Goal: Complete application form

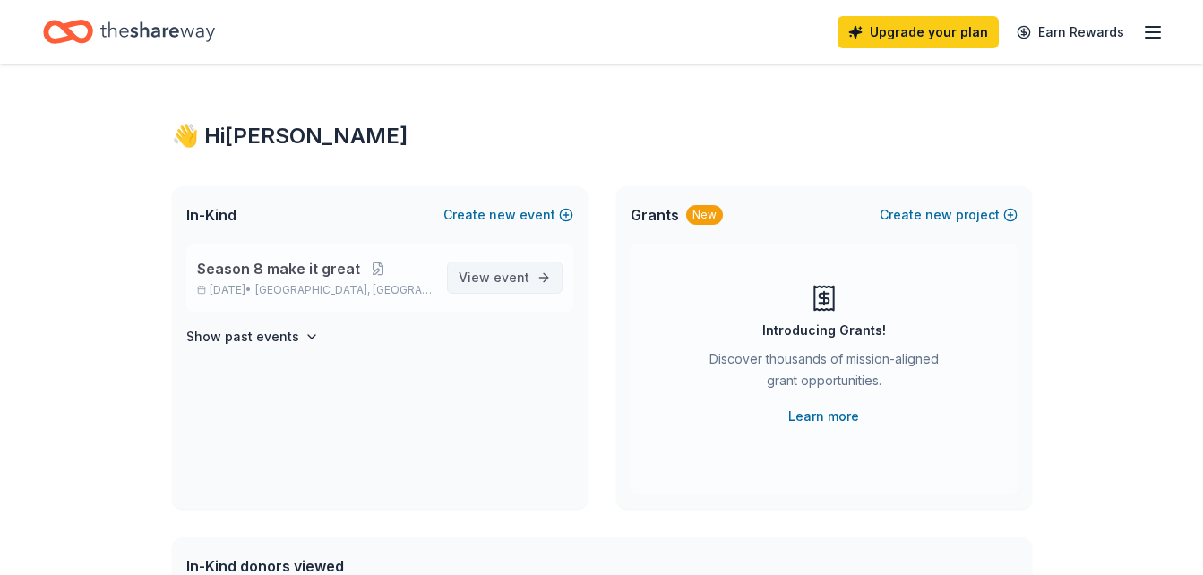
click at [489, 266] on link "View event" at bounding box center [505, 278] width 116 height 32
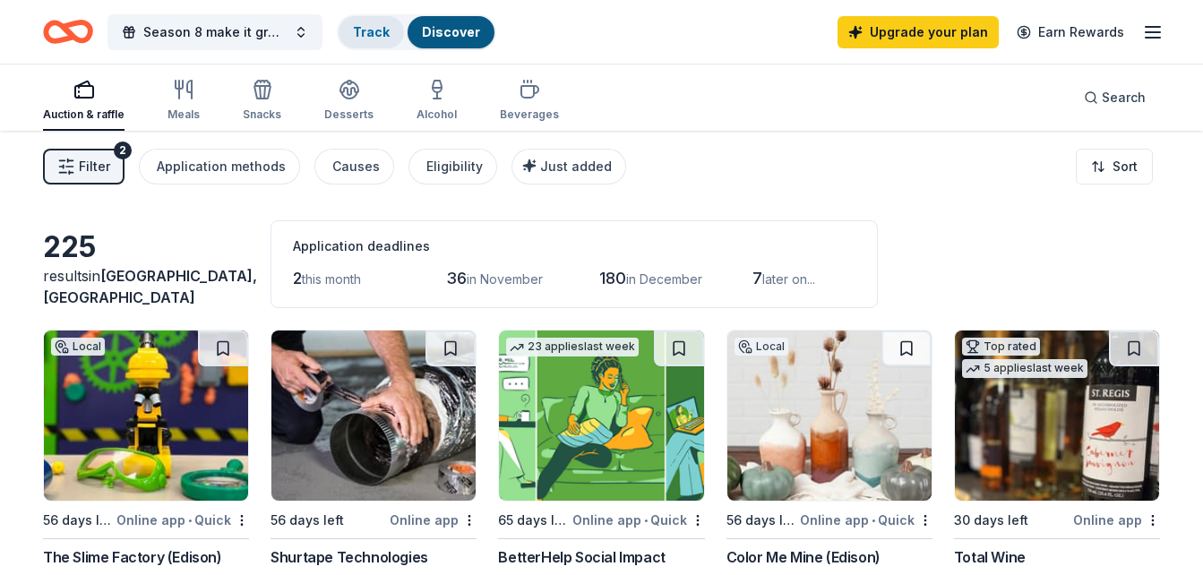
click at [357, 43] on div "Track" at bounding box center [371, 32] width 65 height 32
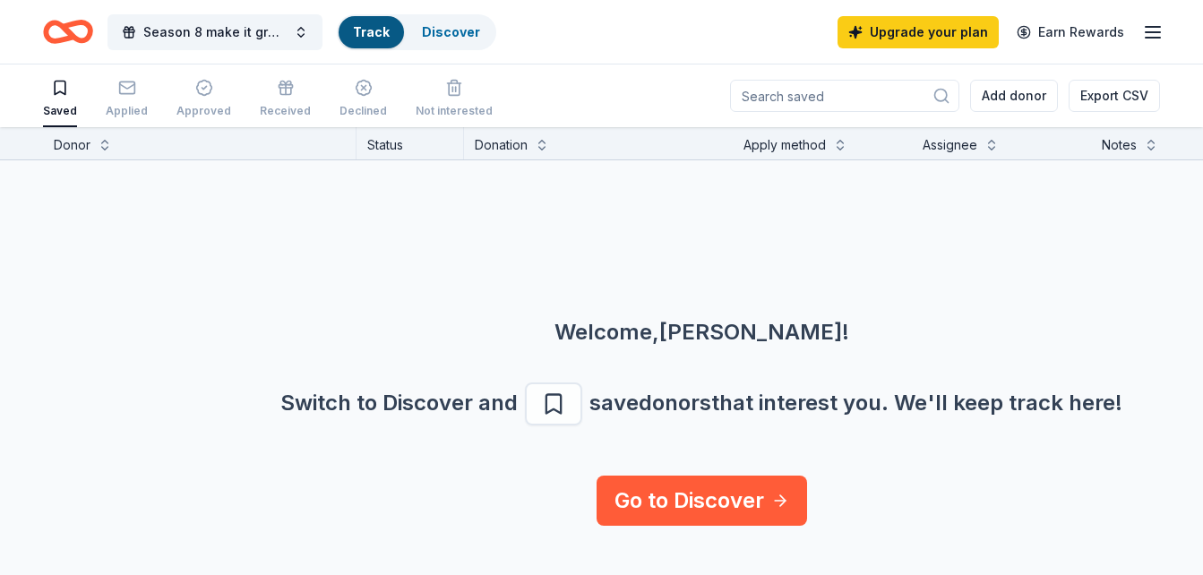
scroll to position [1, 0]
click at [135, 89] on div "button" at bounding box center [127, 87] width 42 height 18
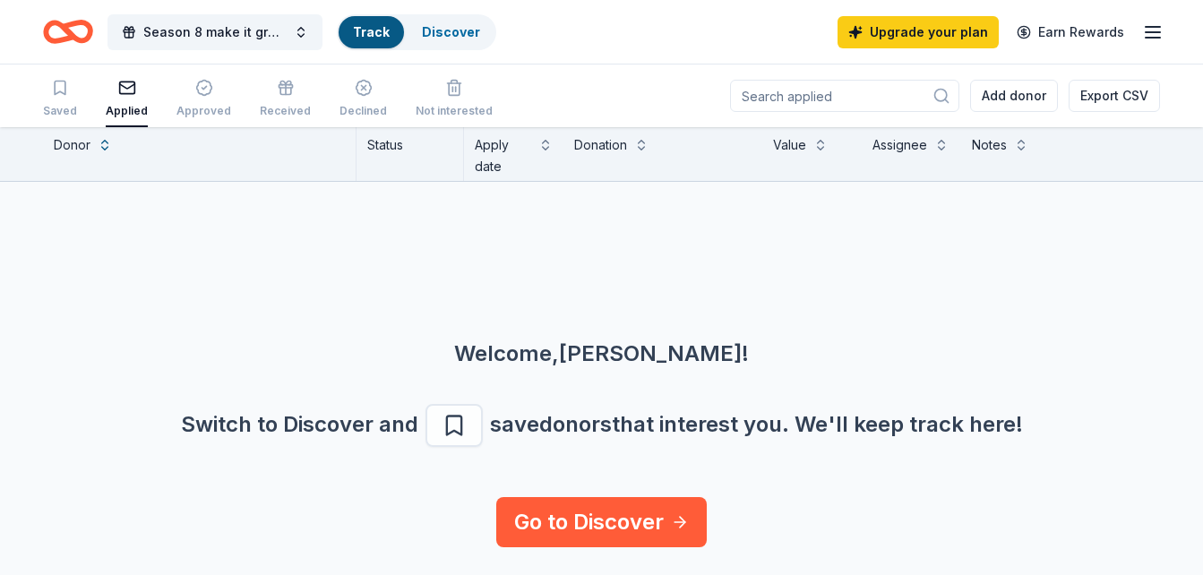
click at [135, 89] on div "button" at bounding box center [127, 88] width 42 height 18
click at [206, 104] on div "Approved" at bounding box center [203, 111] width 55 height 14
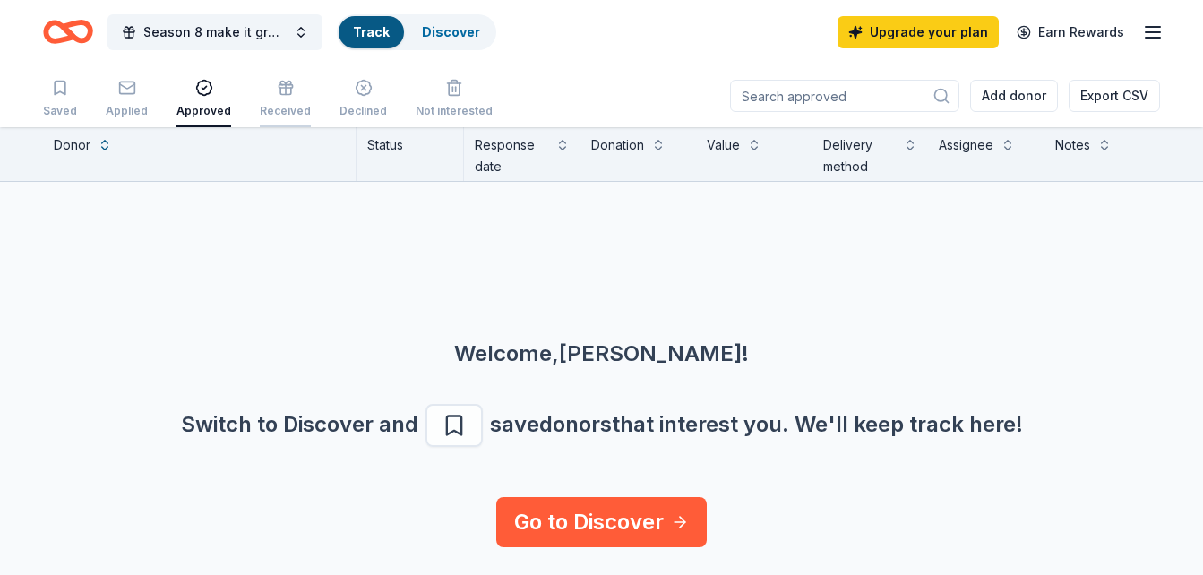
click at [281, 99] on div "Received" at bounding box center [285, 98] width 51 height 39
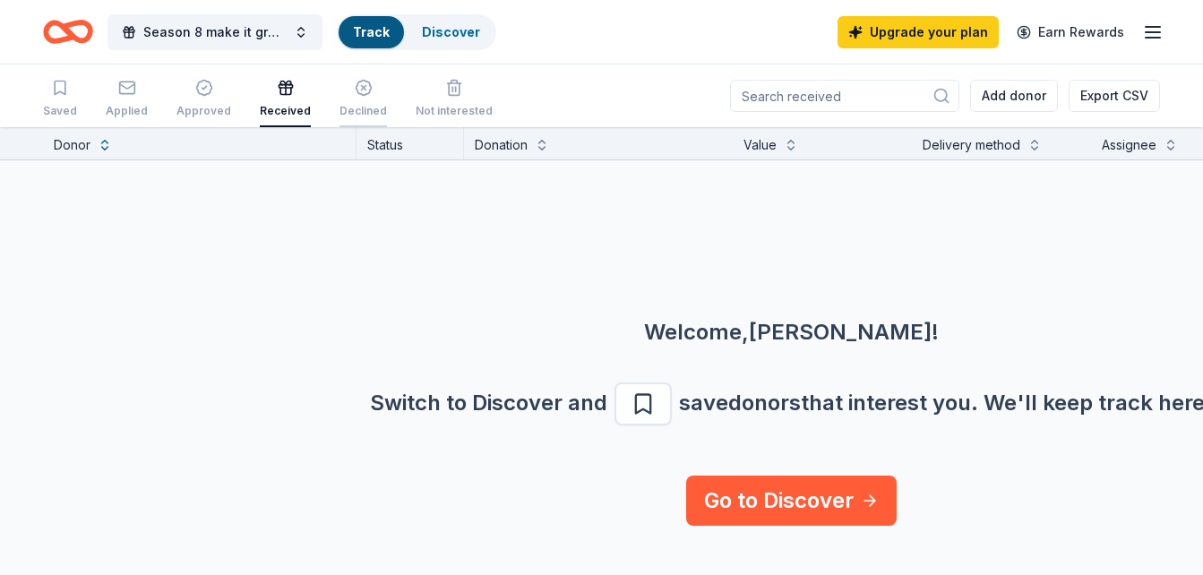
click at [348, 106] on div "Declined" at bounding box center [363, 111] width 47 height 14
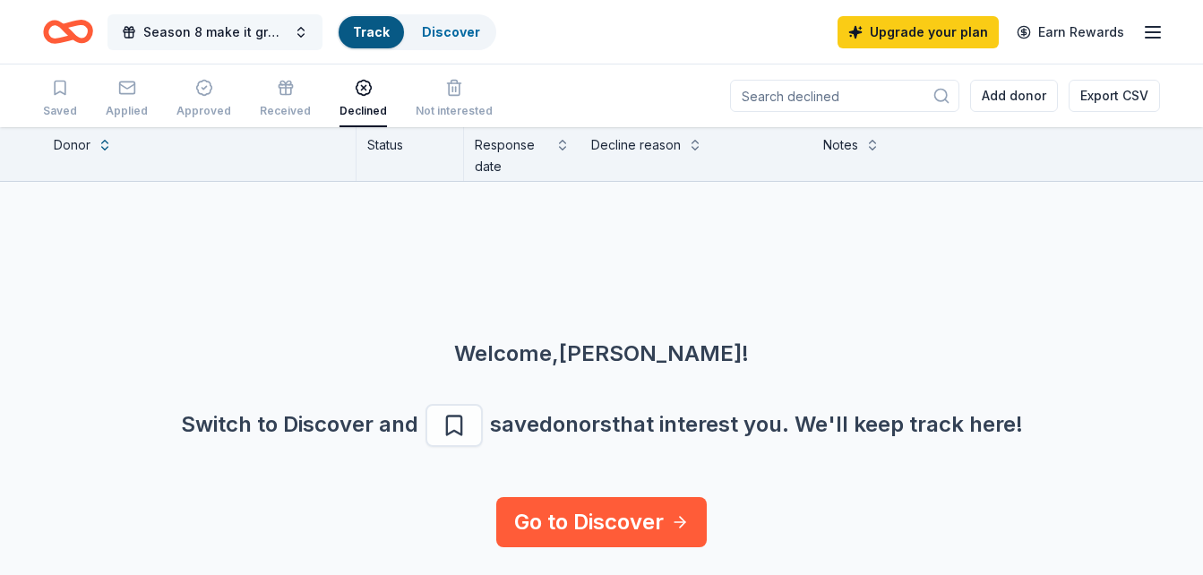
click at [277, 39] on span "Season 8 make it great" at bounding box center [214, 33] width 143 height 22
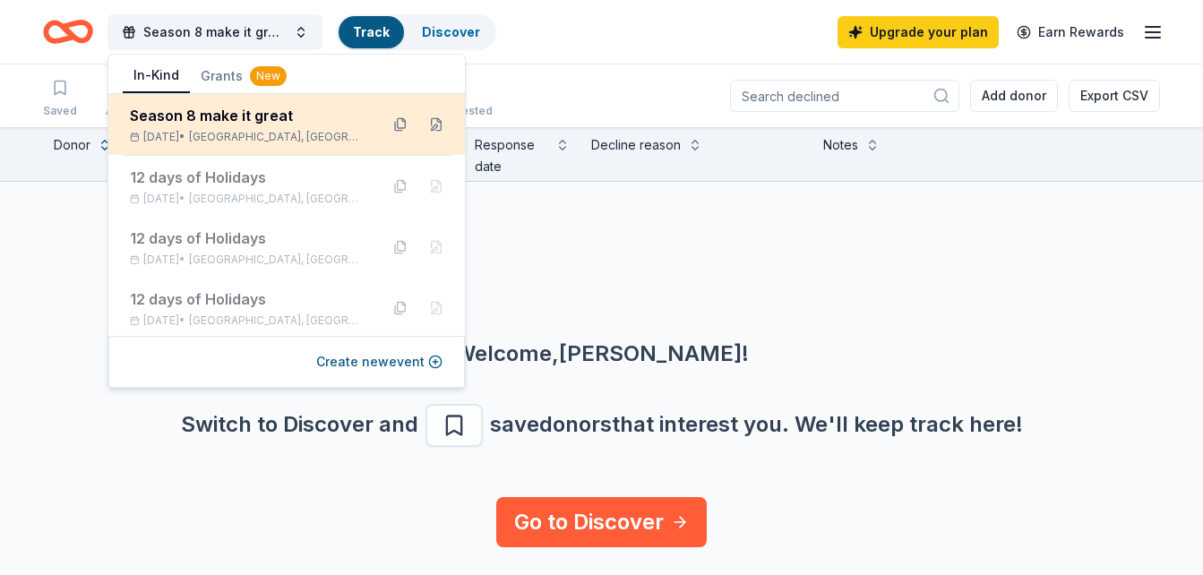
click at [248, 112] on div "Season 8 make it great" at bounding box center [247, 116] width 235 height 22
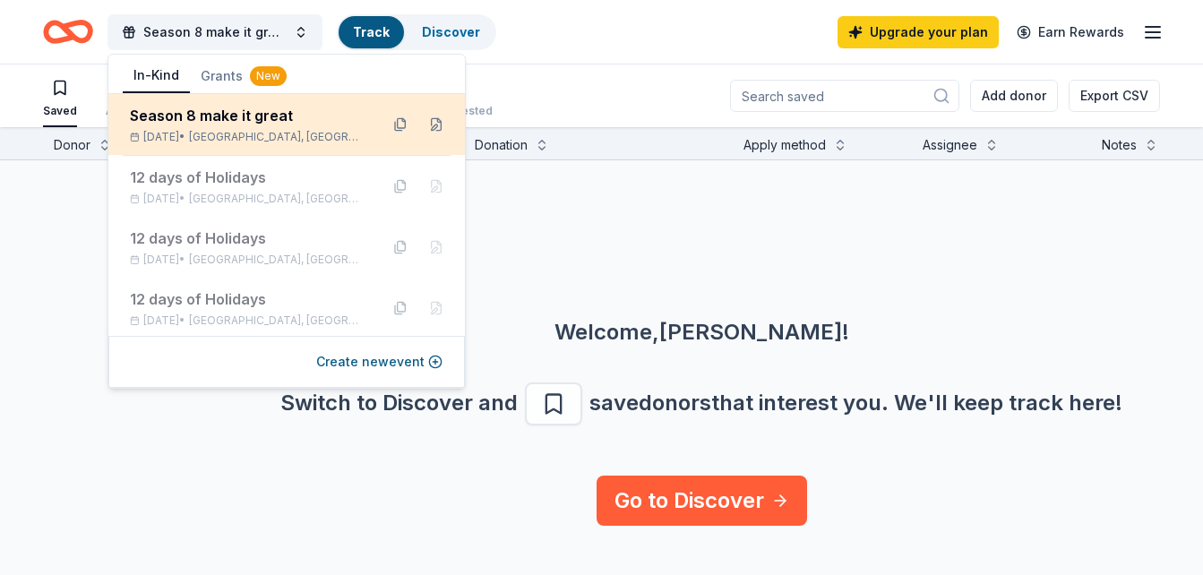
click at [248, 112] on div "Season 8 make it great" at bounding box center [247, 116] width 235 height 22
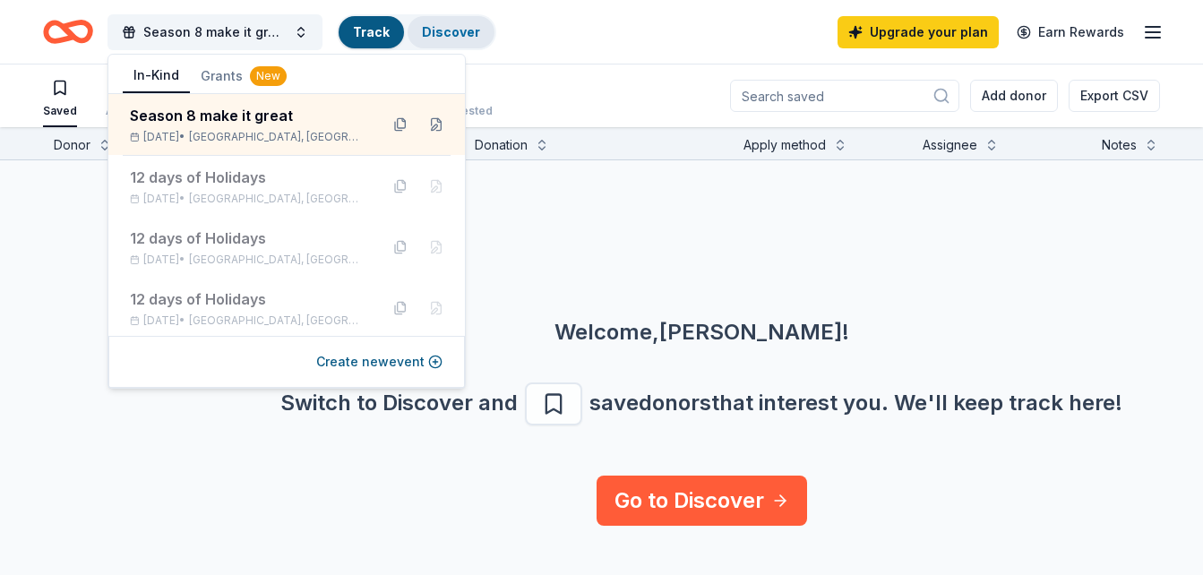
click at [448, 30] on link "Discover" at bounding box center [451, 31] width 58 height 15
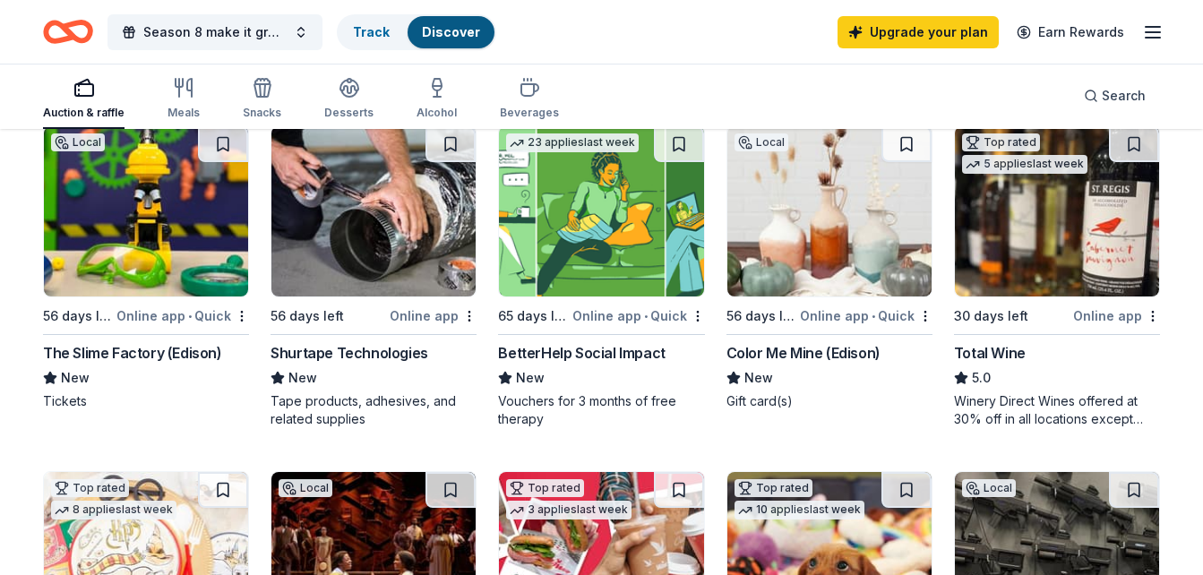
scroll to position [347, 0]
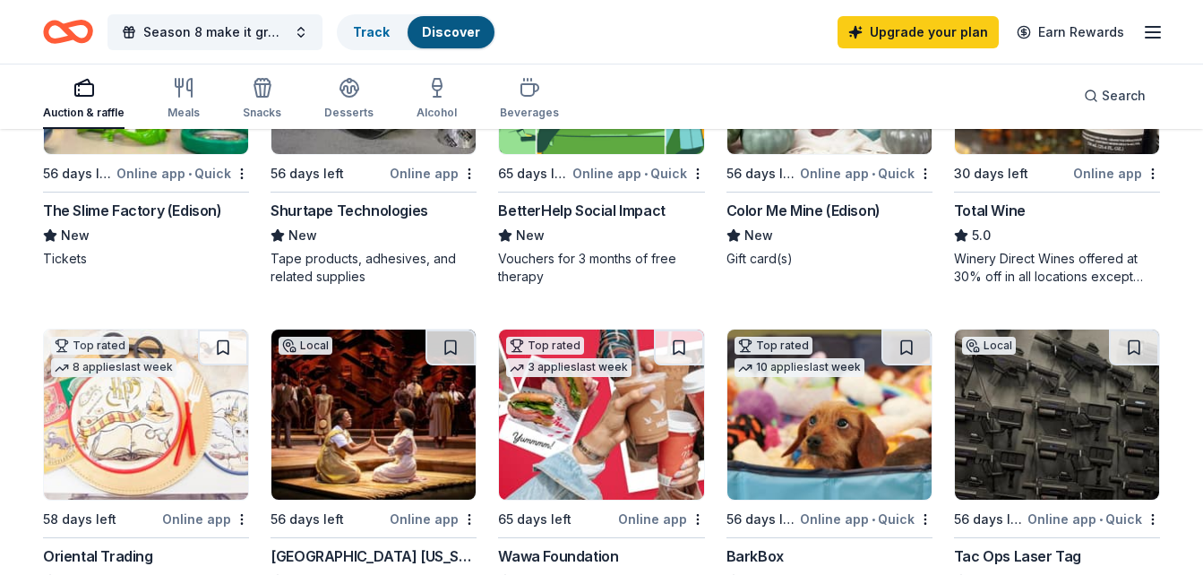
click at [356, 431] on img at bounding box center [373, 415] width 204 height 170
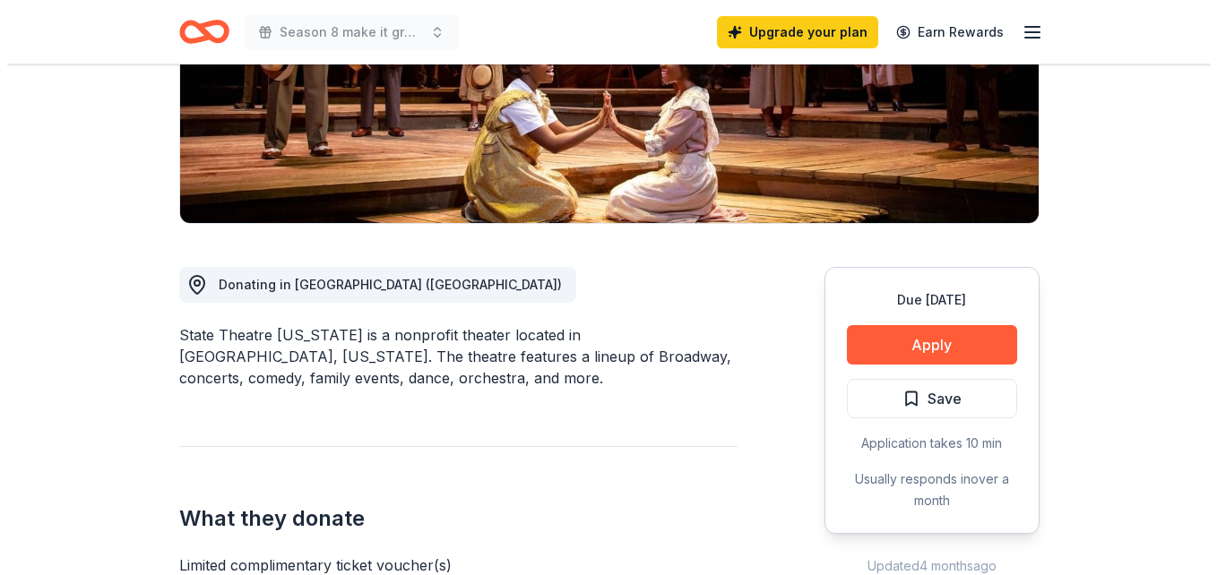
scroll to position [323, 0]
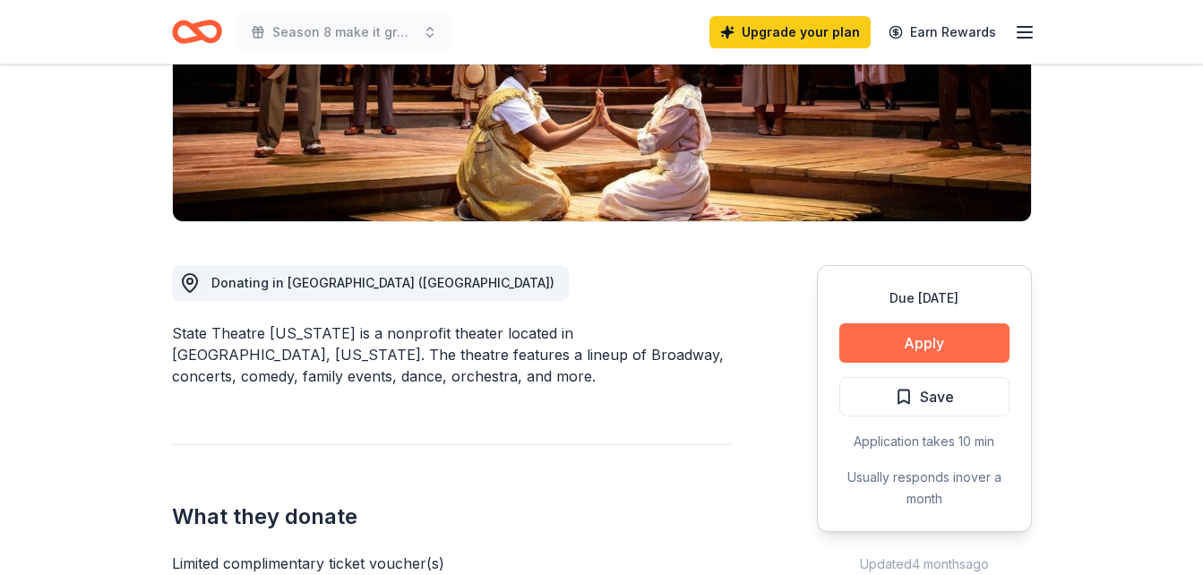
click at [879, 335] on button "Apply" at bounding box center [924, 342] width 170 height 39
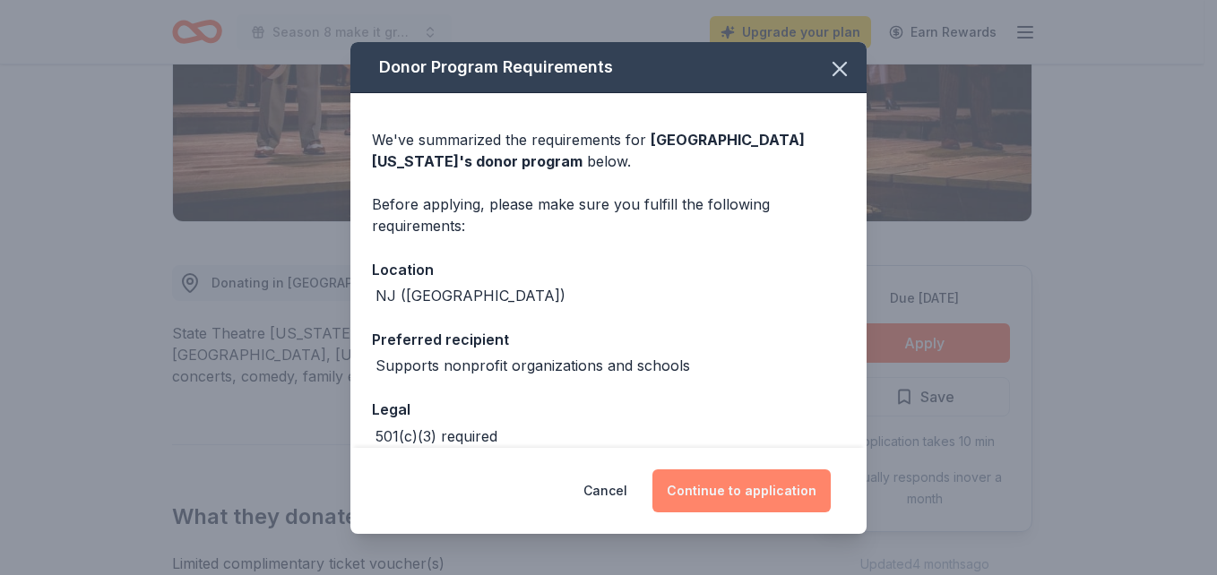
click at [770, 495] on button "Continue to application" at bounding box center [741, 490] width 178 height 43
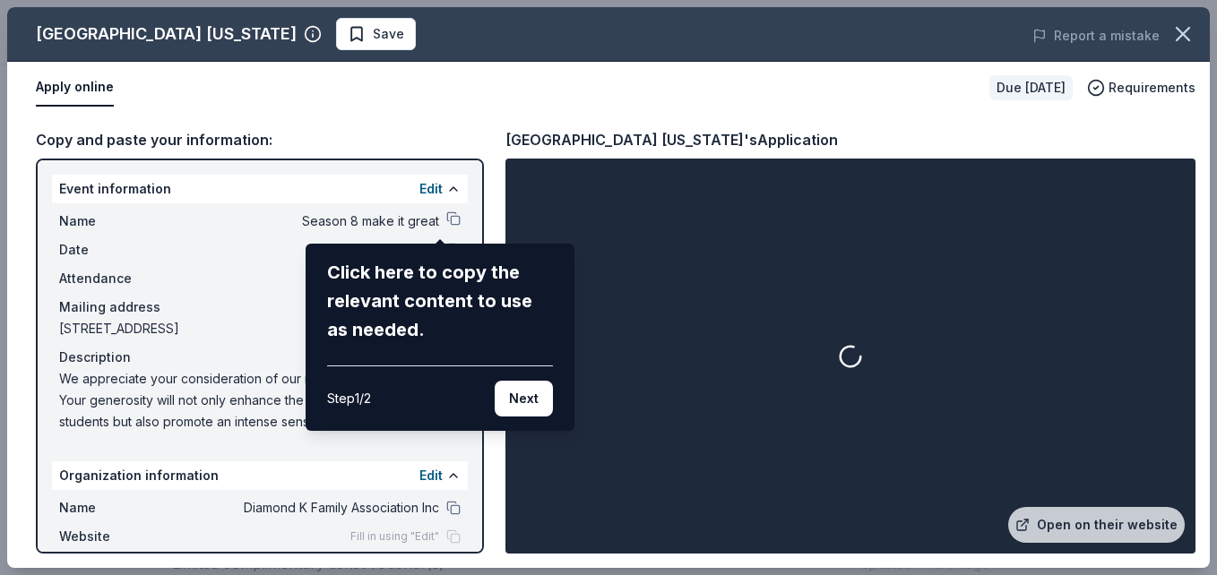
click at [519, 375] on div "Step 1 / 2 Next" at bounding box center [440, 391] width 226 height 51
click at [535, 383] on button "Next" at bounding box center [524, 399] width 58 height 36
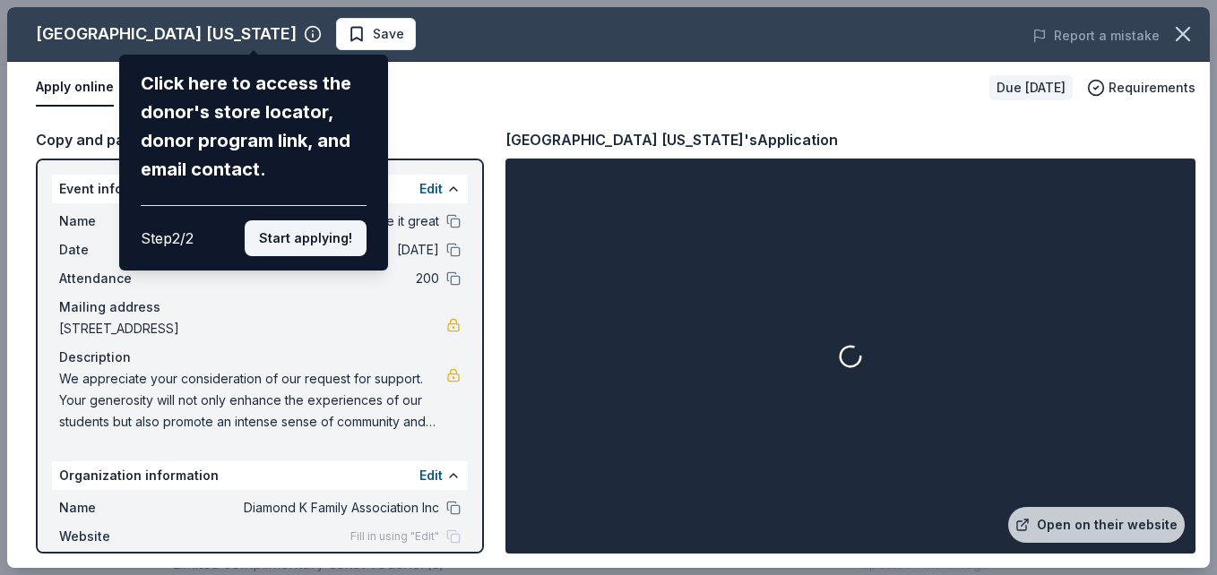
click at [308, 233] on button "Start applying!" at bounding box center [306, 238] width 122 height 36
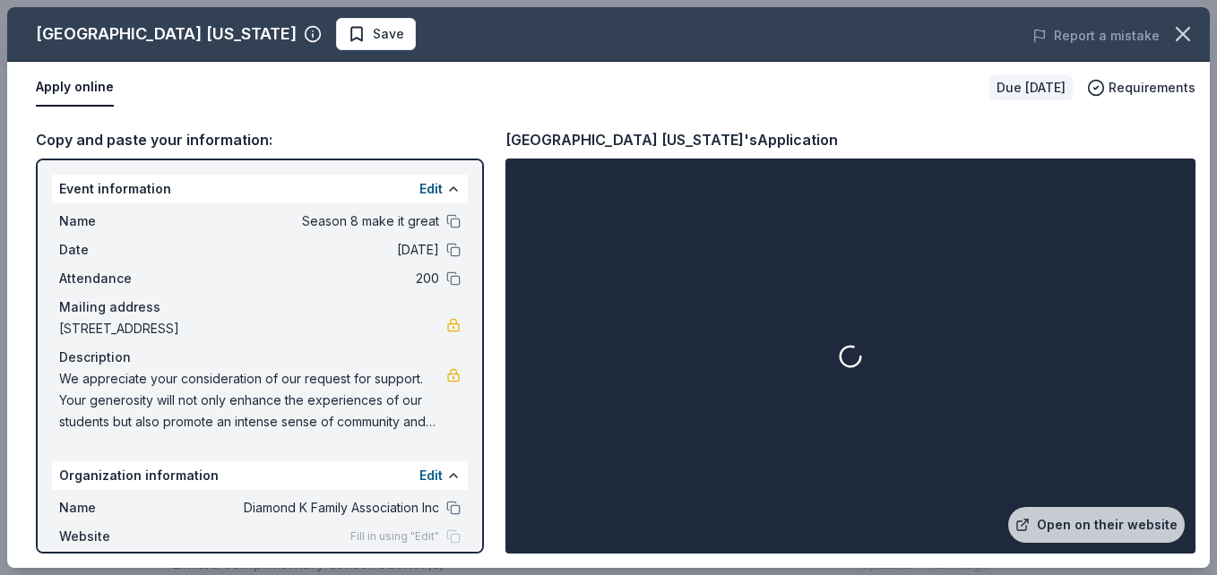
drag, startPoint x: 470, startPoint y: 278, endPoint x: 485, endPoint y: 419, distance: 142.3
click at [485, 420] on div "State Theatre [US_STATE] Save Report a mistake Apply online Due [DATE] Requirem…" at bounding box center [608, 287] width 1202 height 561
